Goal: Transaction & Acquisition: Subscribe to service/newsletter

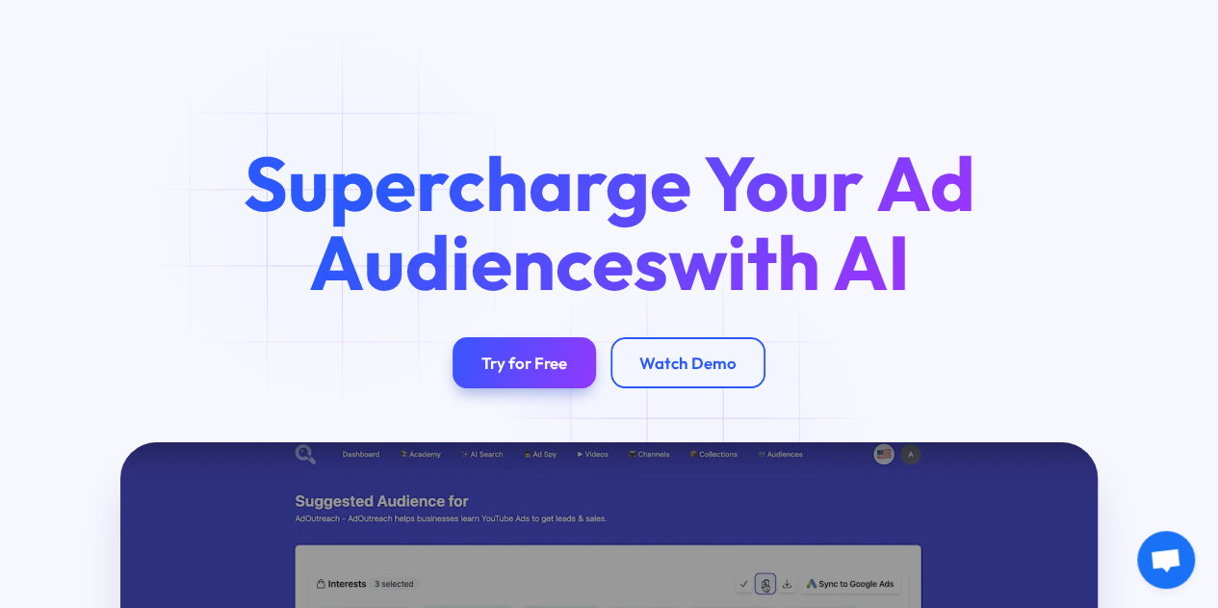
scroll to position [74, 0]
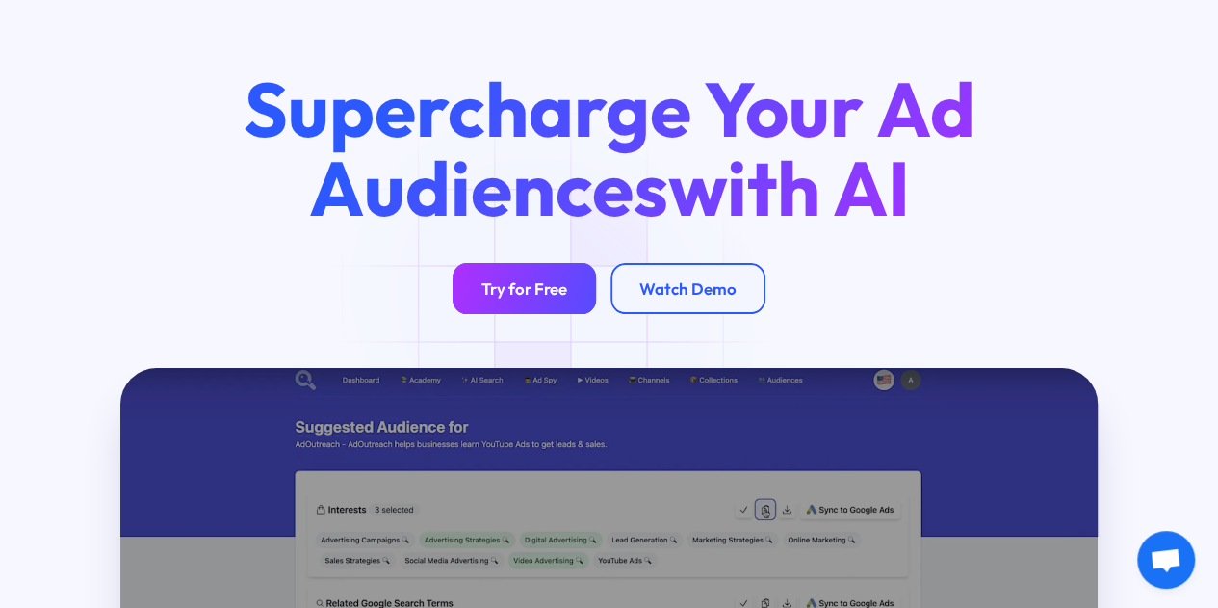
click at [530, 286] on link "Try for Free" at bounding box center [524, 288] width 143 height 51
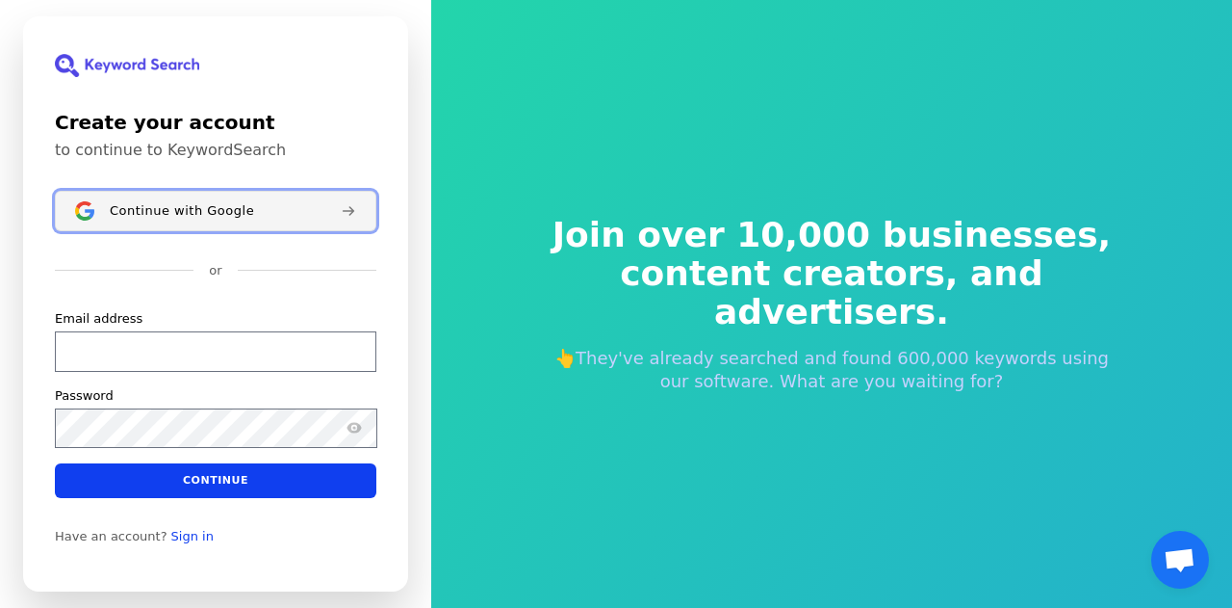
click at [312, 218] on div "Continue with Google" at bounding box center [218, 210] width 216 height 15
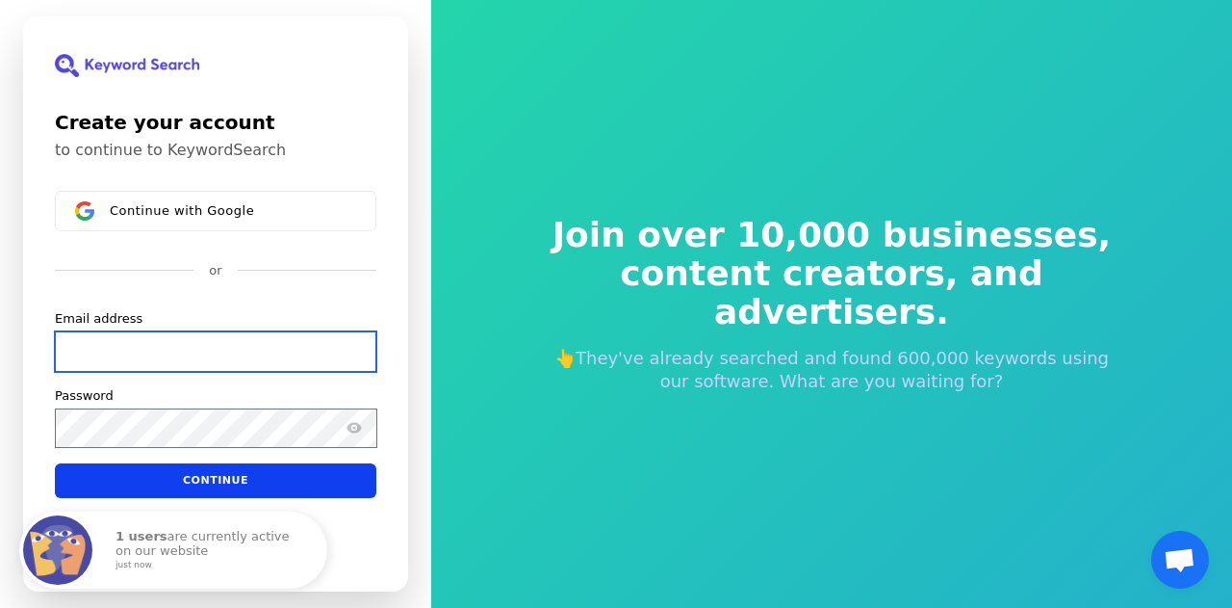
click at [157, 363] on input "Email address" at bounding box center [216, 351] width 322 height 40
paste input "bot kak to tak"
type input "b"
paste input "dotcom.secret7@gmail.com"
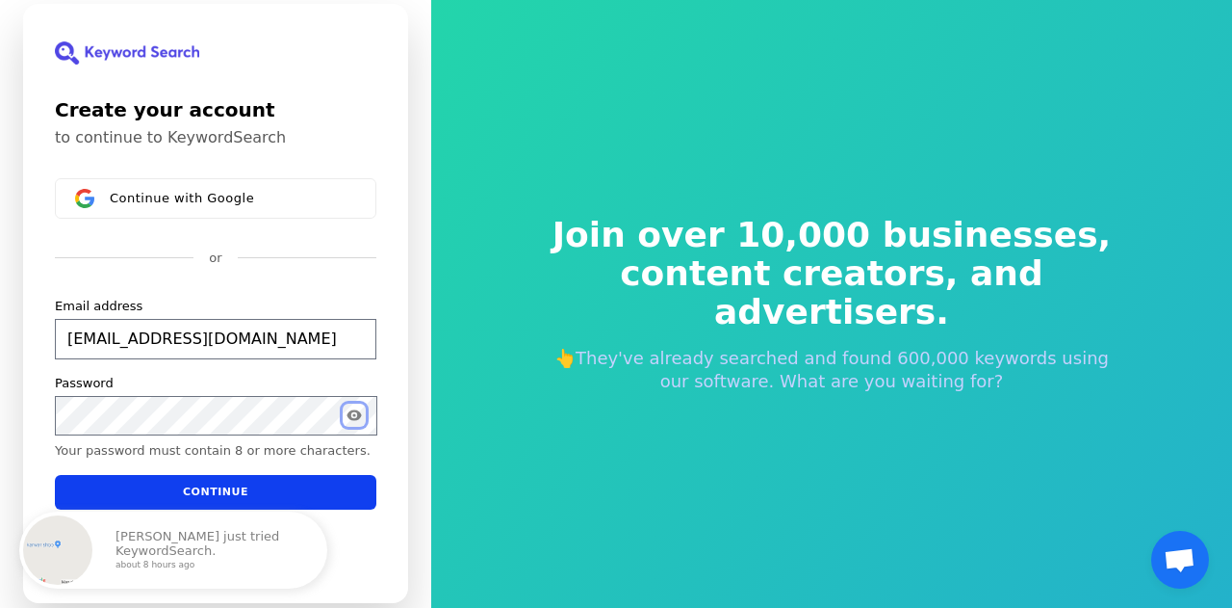
click at [350, 425] on button "Show password" at bounding box center [354, 415] width 23 height 23
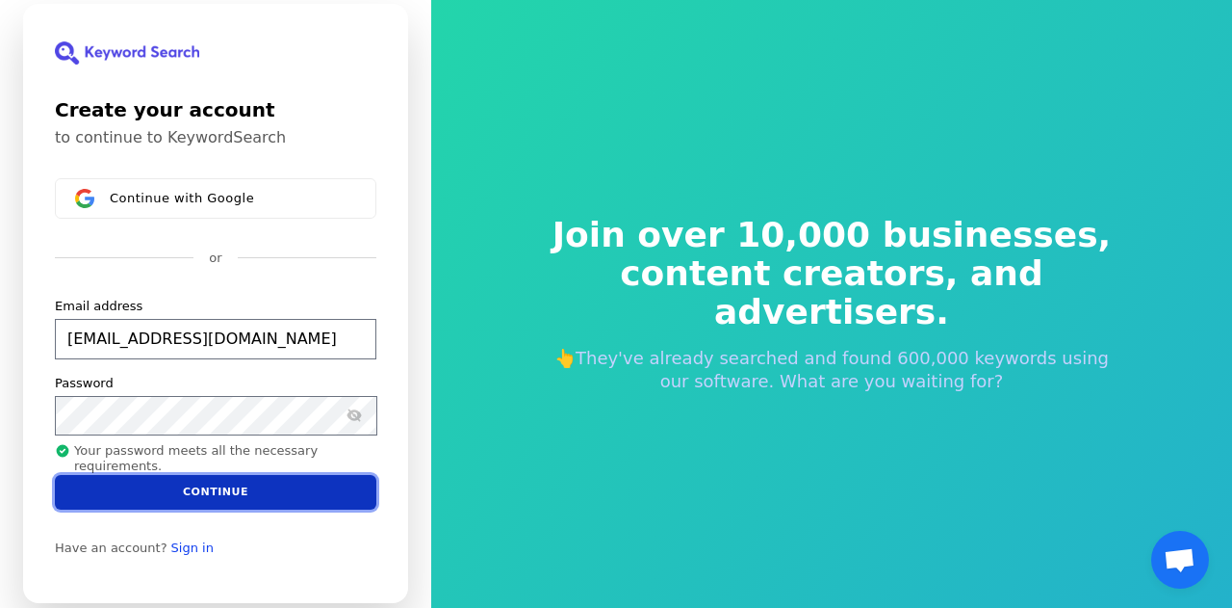
click at [235, 482] on button "Continue" at bounding box center [216, 492] width 322 height 35
type input "dotcom.secret7@gmail.com"
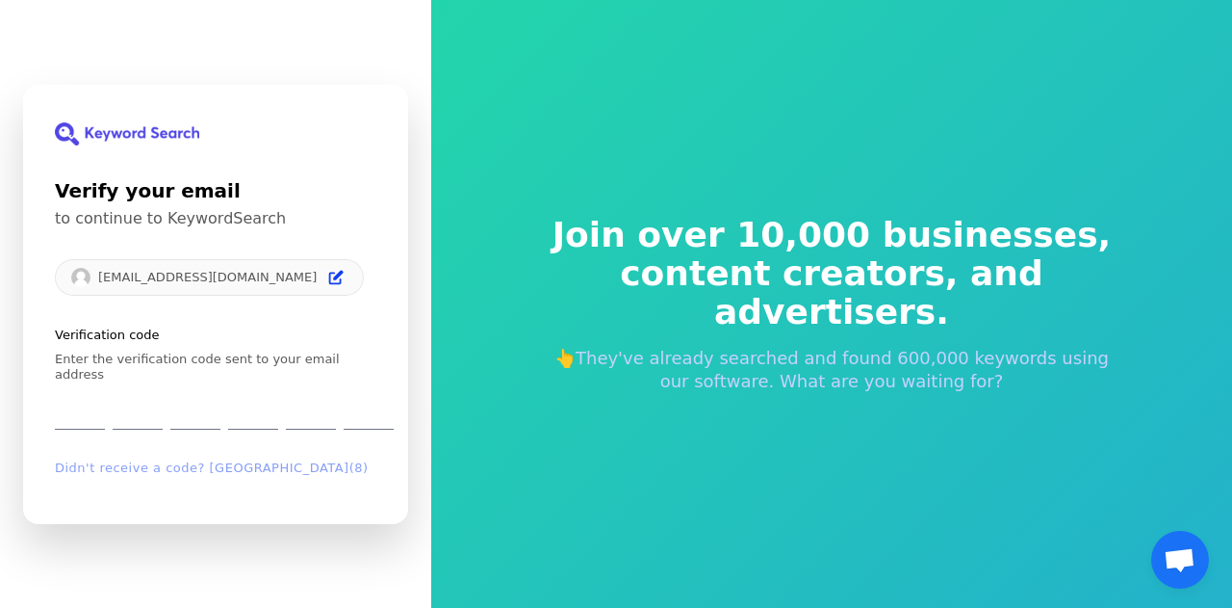
type input "2"
type input "3"
type input "9"
type input "6"
type input "9"
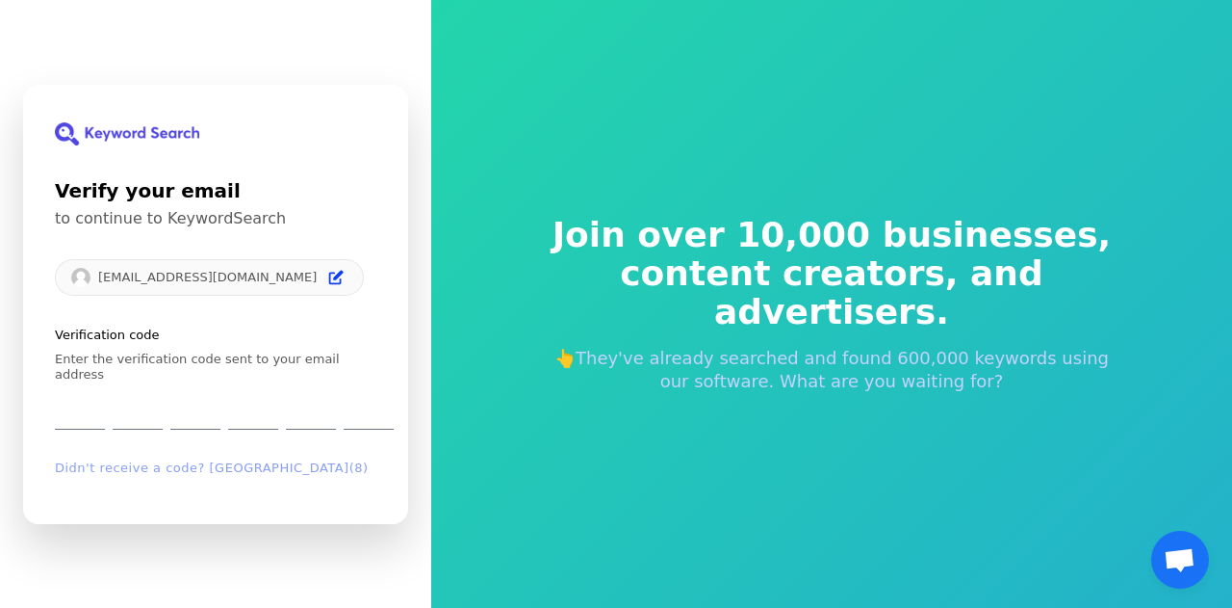
type input "1"
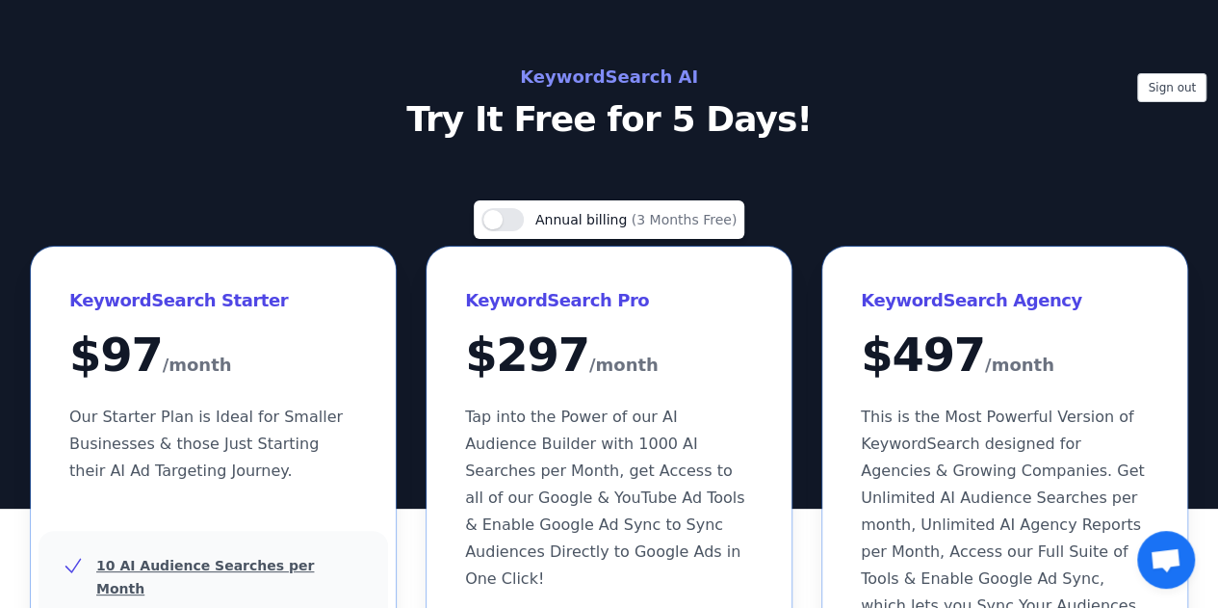
click at [634, 74] on h2 "KeywordSearch AI" at bounding box center [609, 77] width 863 height 31
click at [570, 74] on h2 "KeywordSearch AI" at bounding box center [609, 77] width 863 height 31
click at [1163, 93] on button "Sign out" at bounding box center [1171, 87] width 69 height 29
click at [610, 85] on h2 "KeywordSearch AI" at bounding box center [609, 77] width 863 height 31
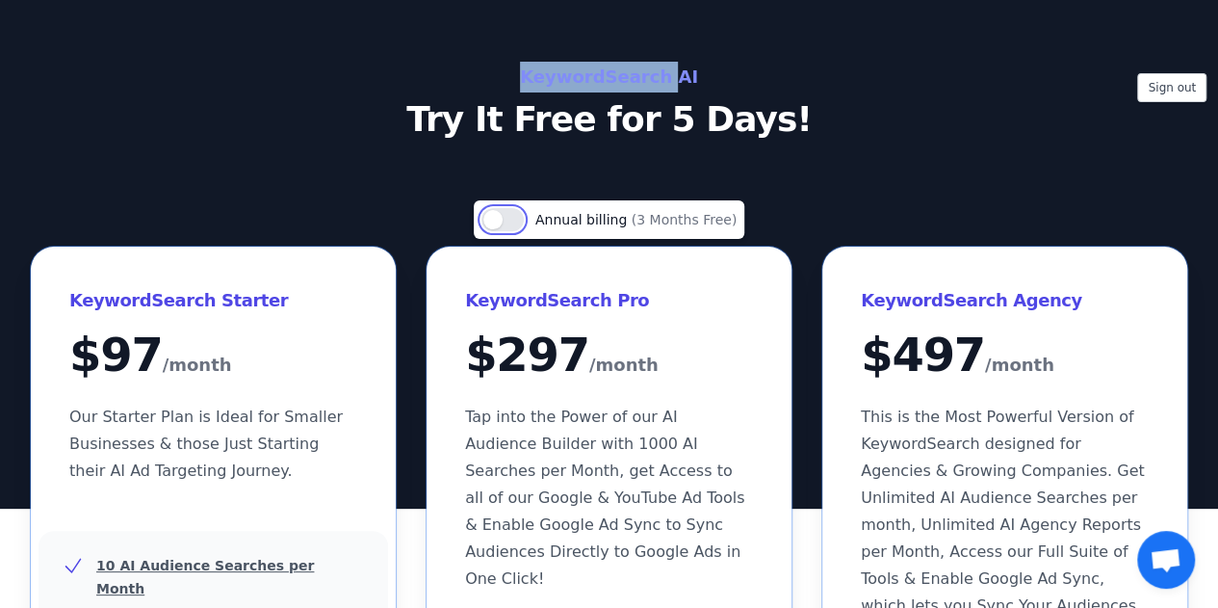
click at [508, 211] on button "Use setting" at bounding box center [502, 219] width 42 height 23
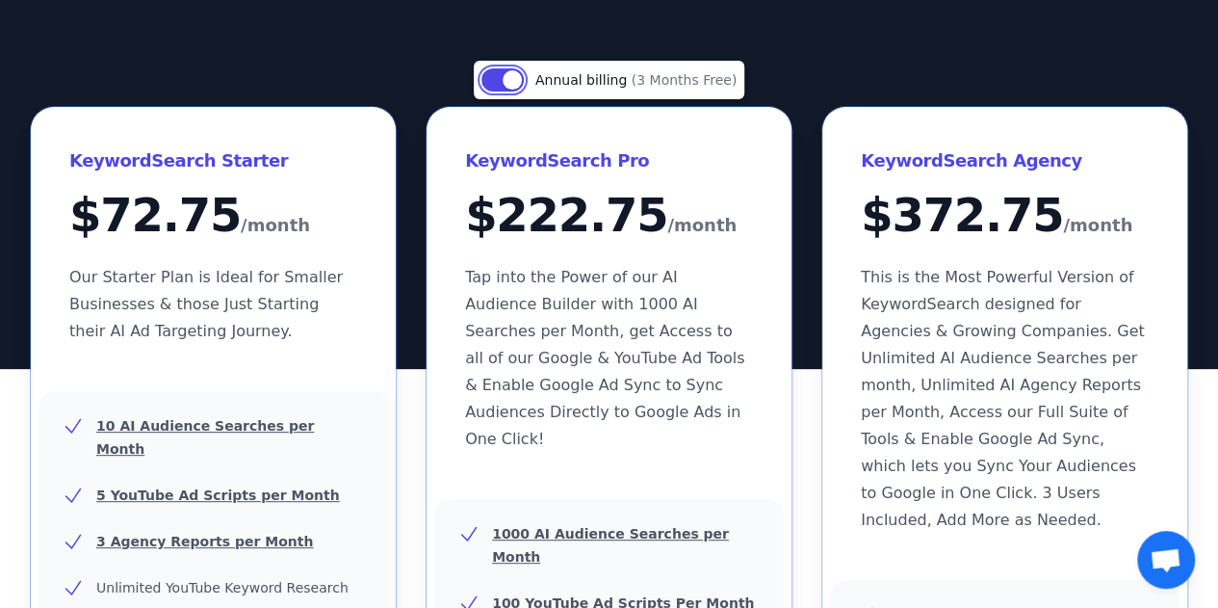
scroll to position [96, 0]
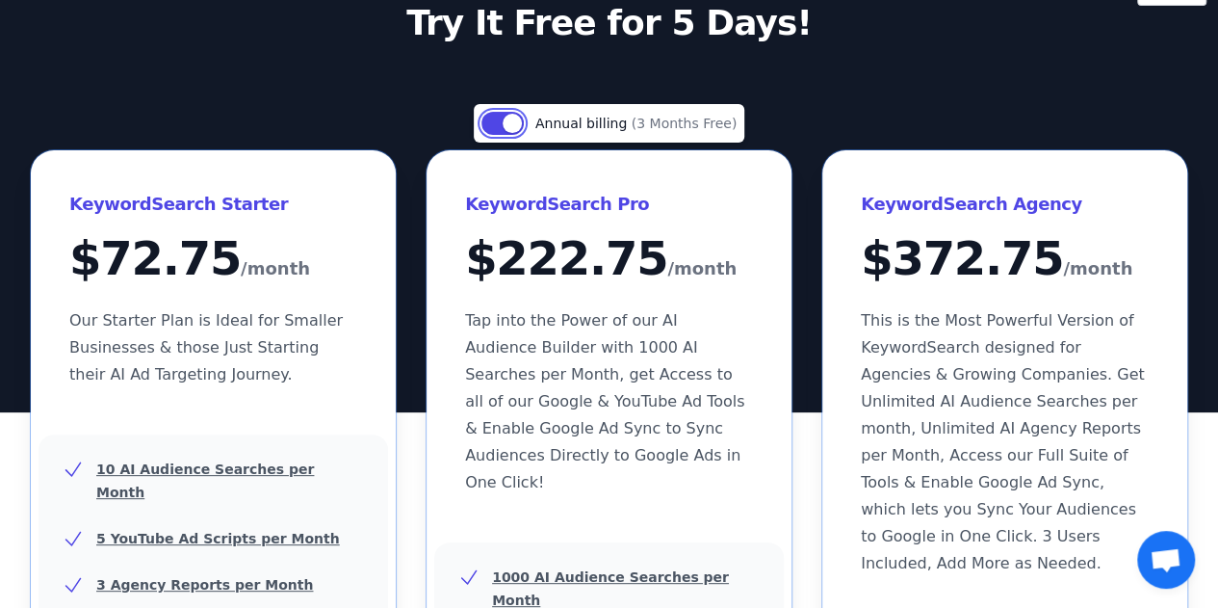
click at [521, 132] on button "Use setting" at bounding box center [502, 123] width 42 height 23
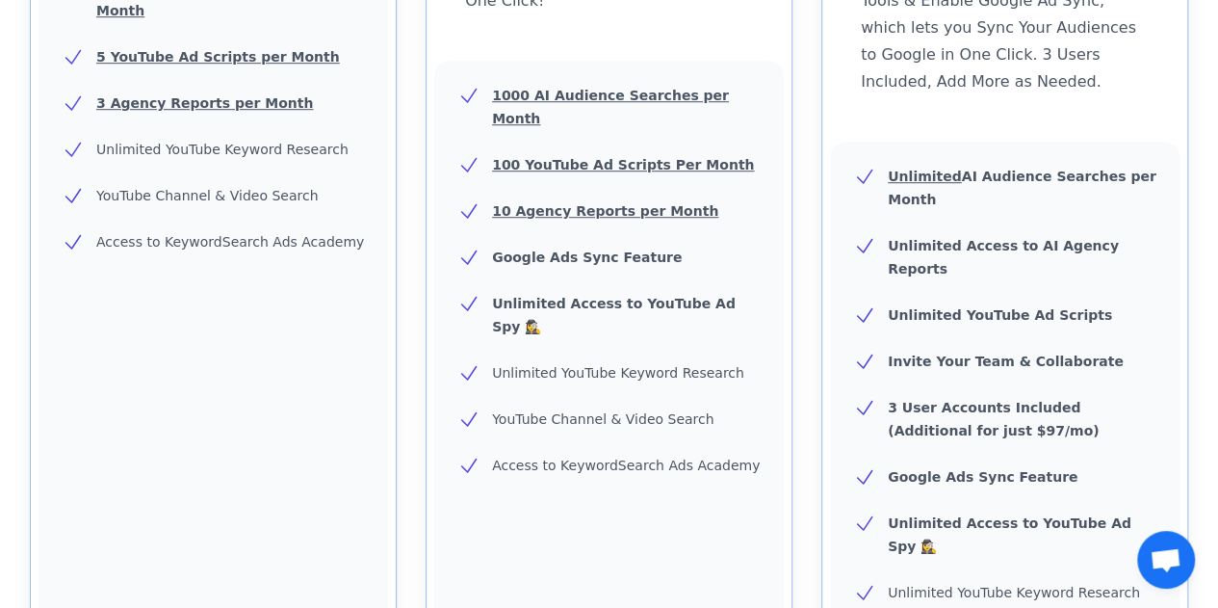
scroll to position [867, 0]
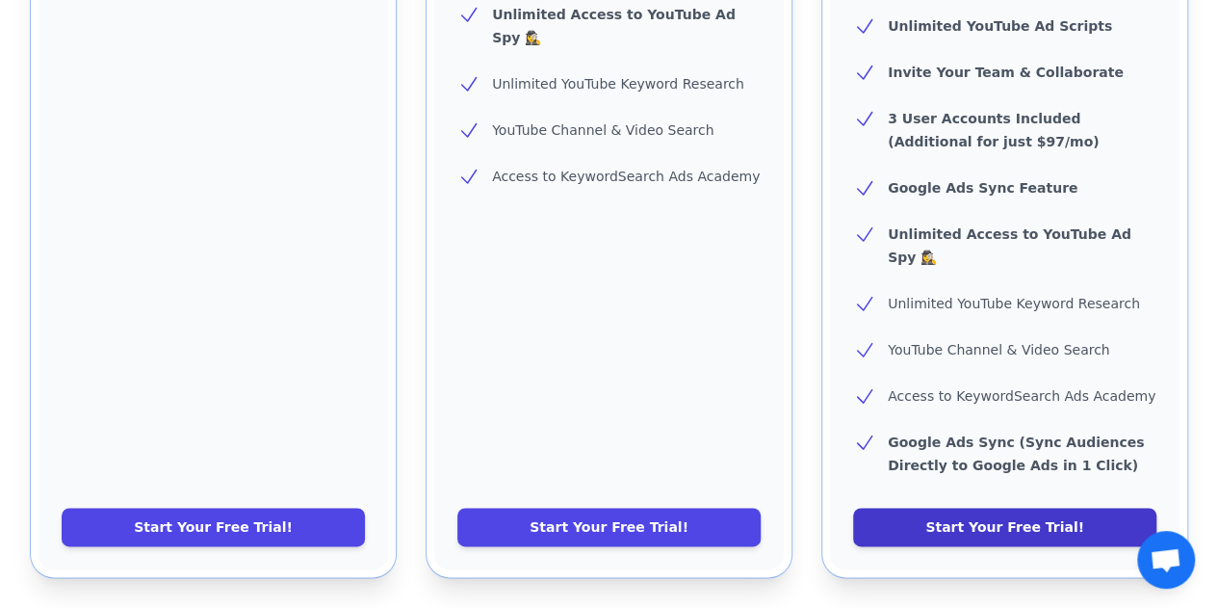
click at [978, 507] on link "Start Your Free Trial!" at bounding box center [1004, 526] width 303 height 39
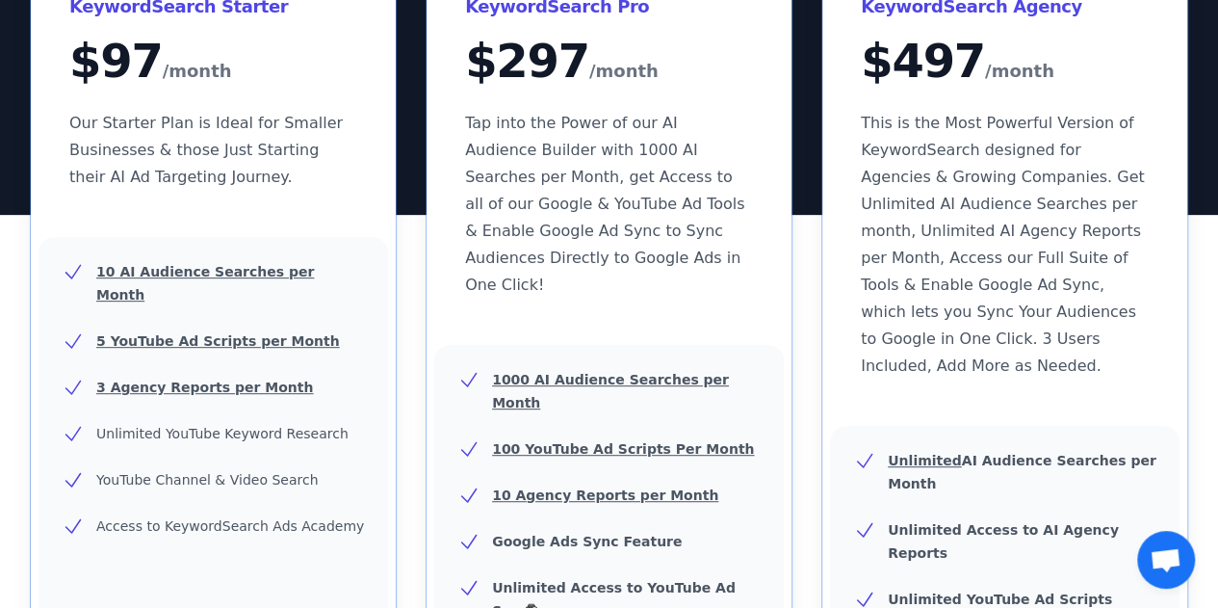
scroll to position [96, 0]
